Goal: Transaction & Acquisition: Subscribe to service/newsletter

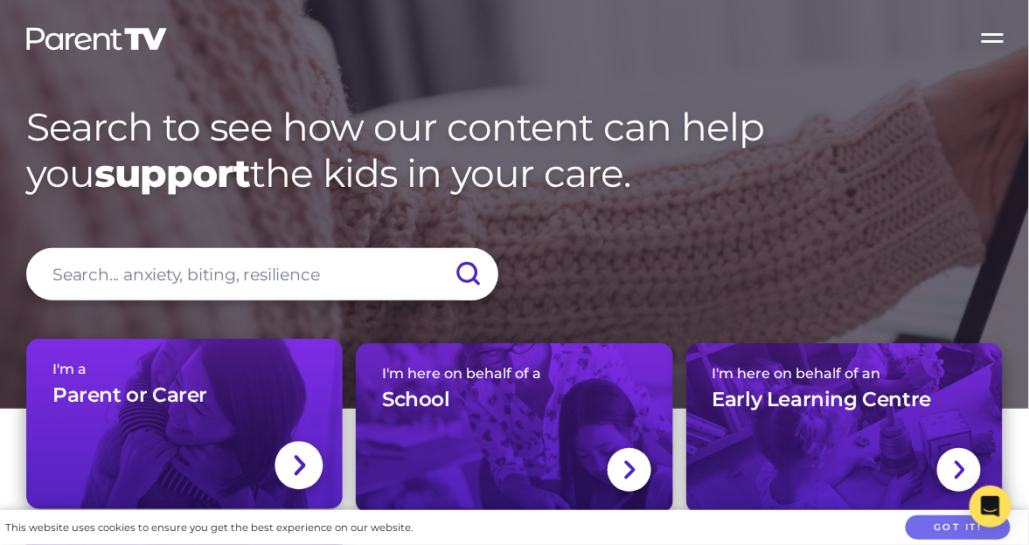
click at [166, 398] on h3 "Parent or Carer" at bounding box center [129, 396] width 155 height 26
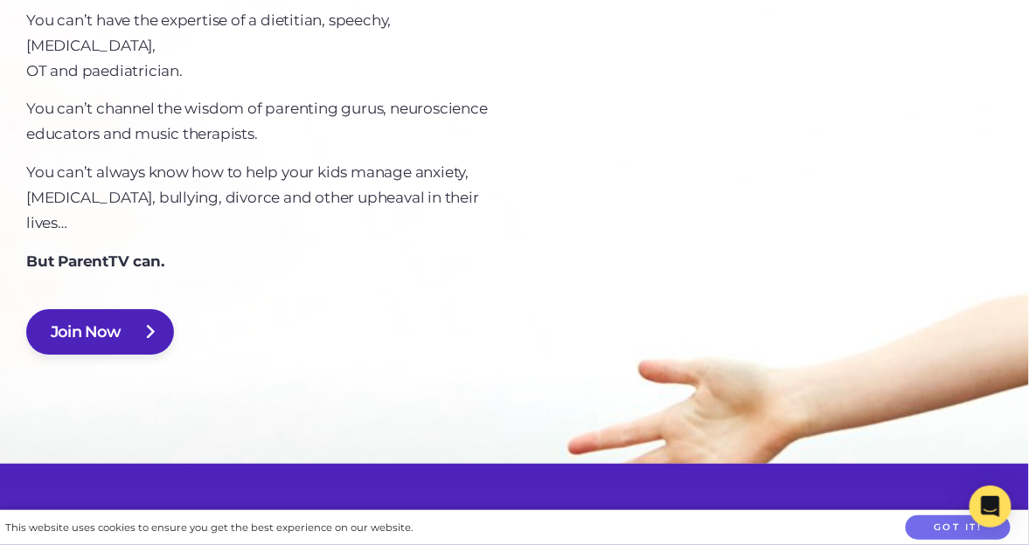
scroll to position [1314, 0]
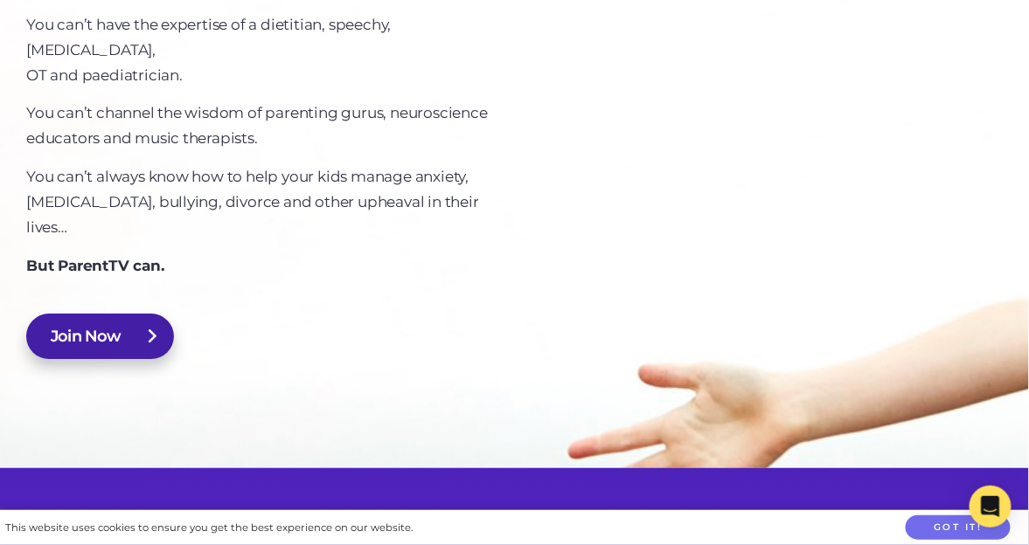
click at [114, 314] on link "Join Now" at bounding box center [100, 336] width 148 height 45
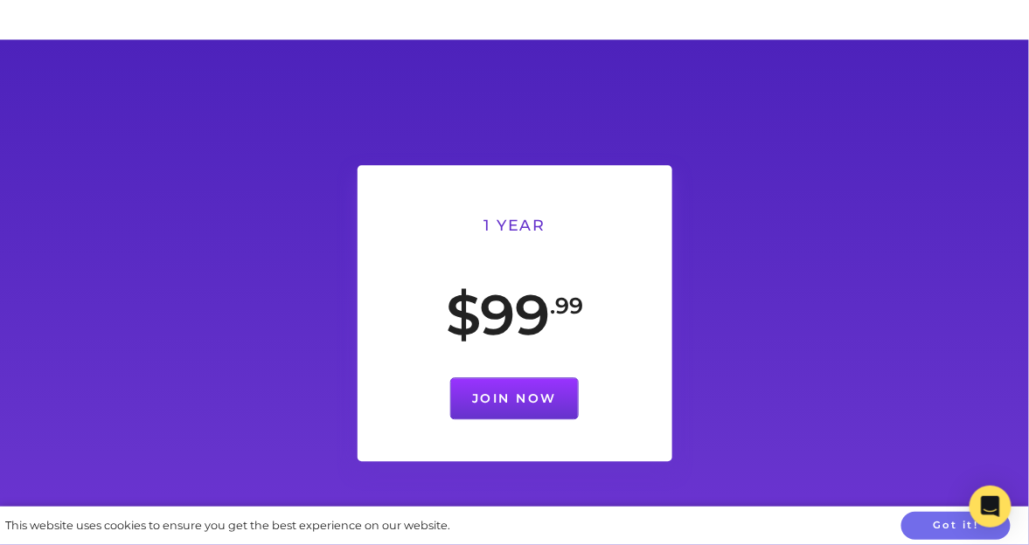
scroll to position [914, 0]
